Goal: Navigation & Orientation: Find specific page/section

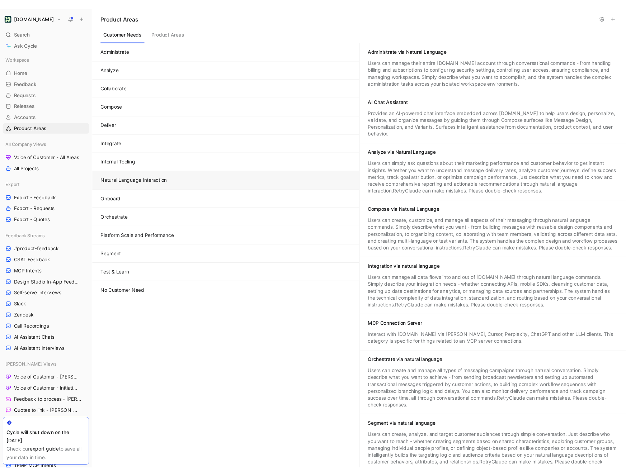
scroll to position [127, 0]
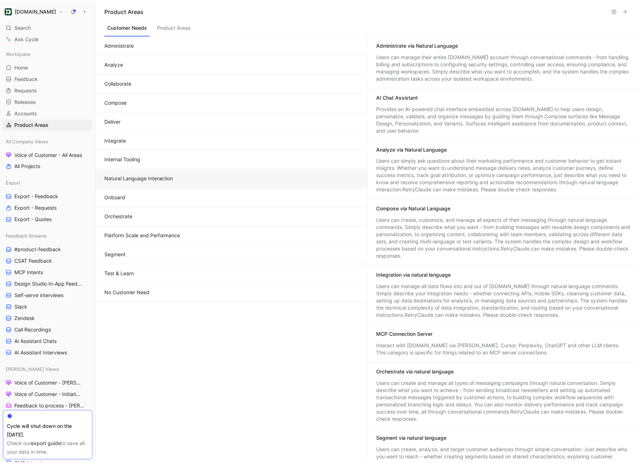
scroll to position [127, 0]
